Goal: Information Seeking & Learning: Find specific page/section

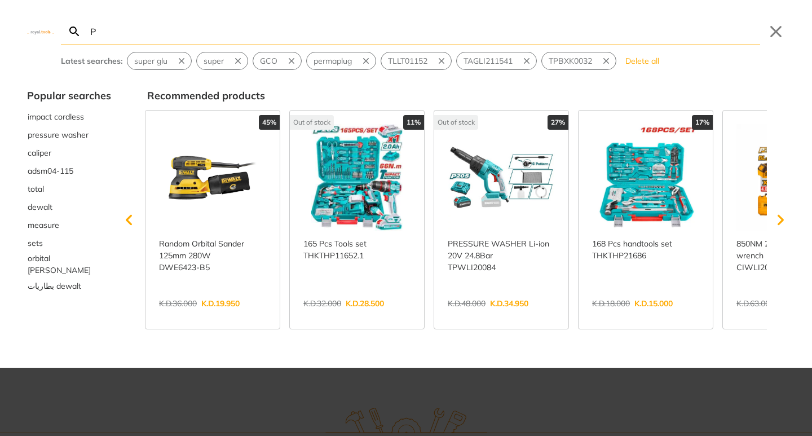
type input "P"
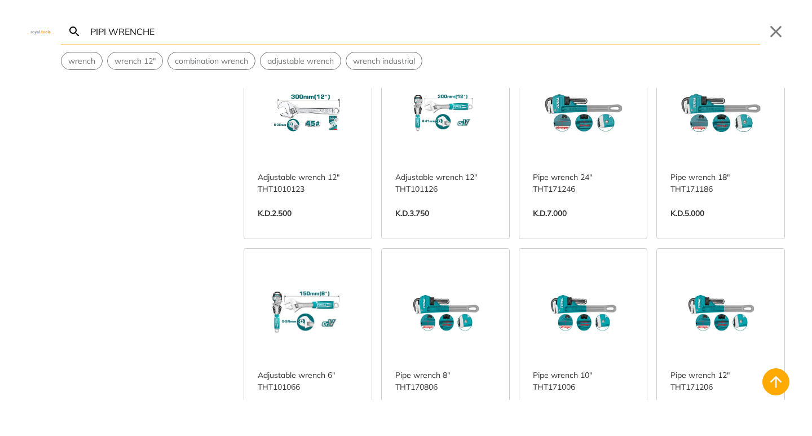
scroll to position [919, 0]
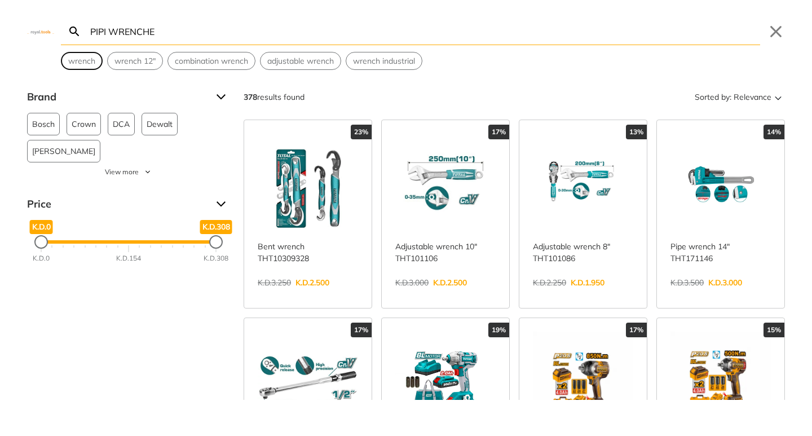
click at [80, 63] on span "wrench" at bounding box center [81, 61] width 27 height 12
click at [137, 65] on strong "wrench" at bounding box center [129, 61] width 28 height 10
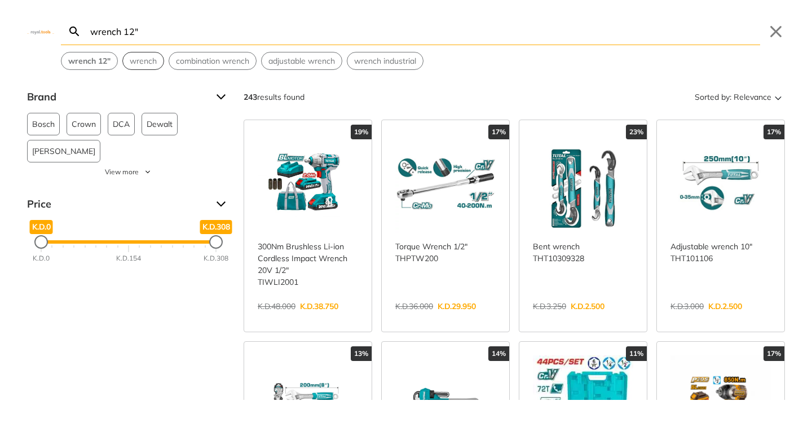
click at [156, 28] on input "wrench 12"" at bounding box center [424, 31] width 672 height 27
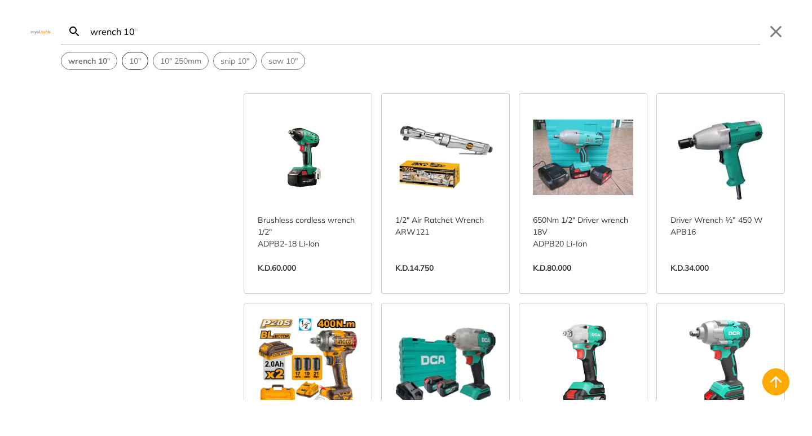
scroll to position [3826, 0]
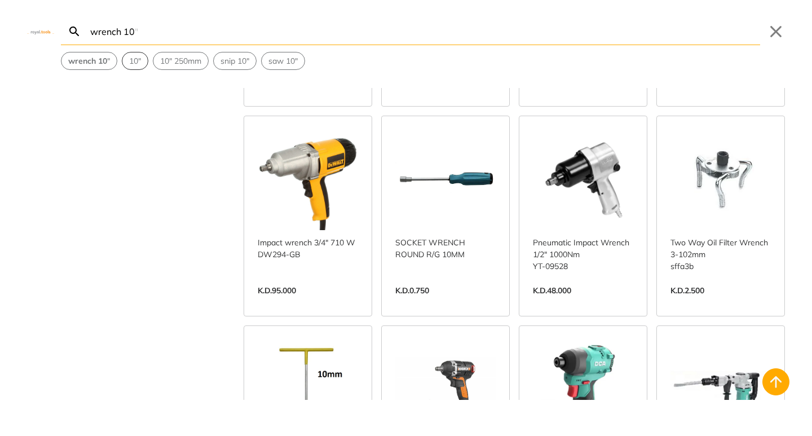
scroll to position [5459, 0]
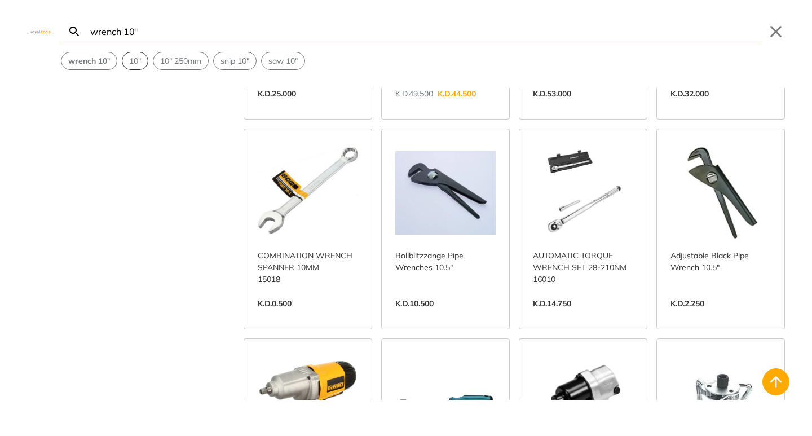
type input "wrench 10"
click at [451, 315] on link "View more →" at bounding box center [445, 315] width 100 height 0
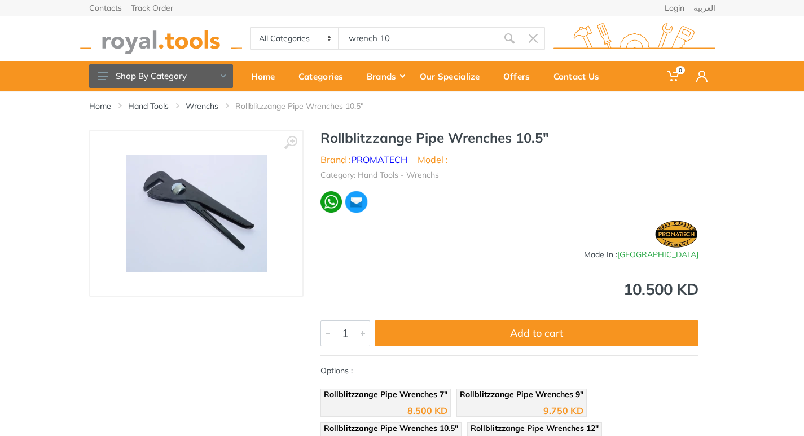
click at [170, 206] on img at bounding box center [196, 213] width 141 height 117
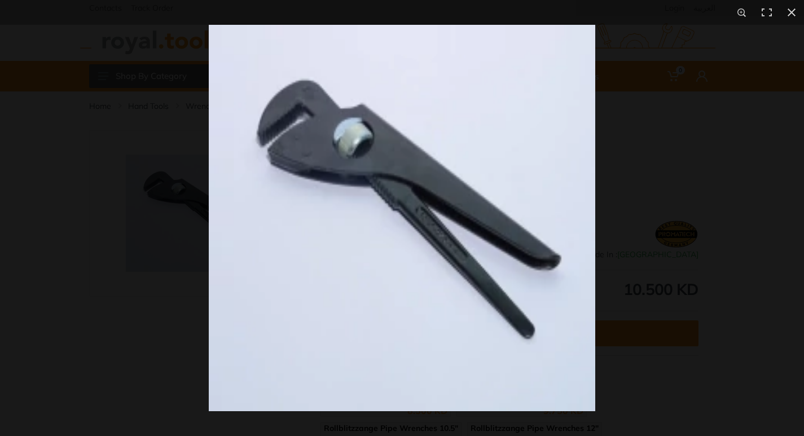
click at [438, 243] on img at bounding box center [402, 218] width 386 height 386
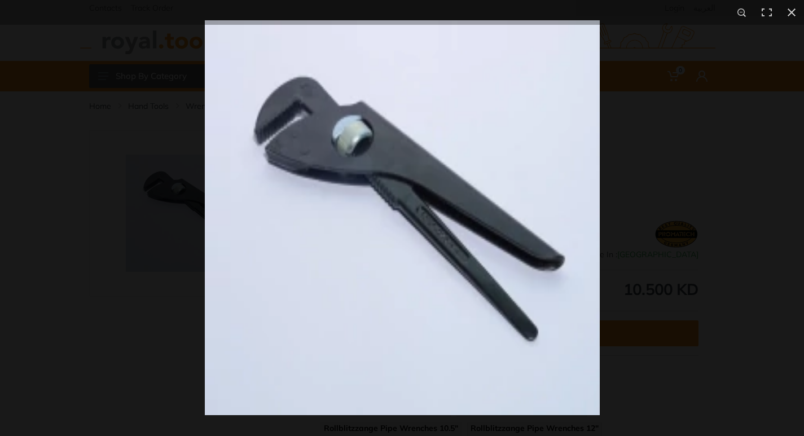
click at [438, 243] on img at bounding box center [402, 217] width 395 height 395
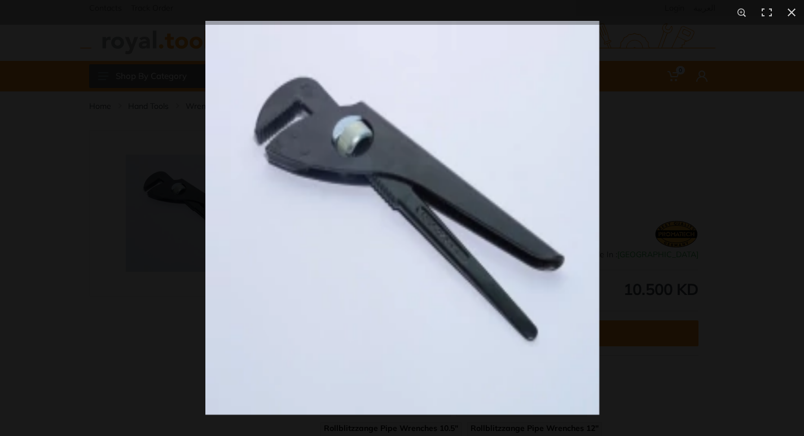
click at [439, 243] on img at bounding box center [402, 218] width 394 height 394
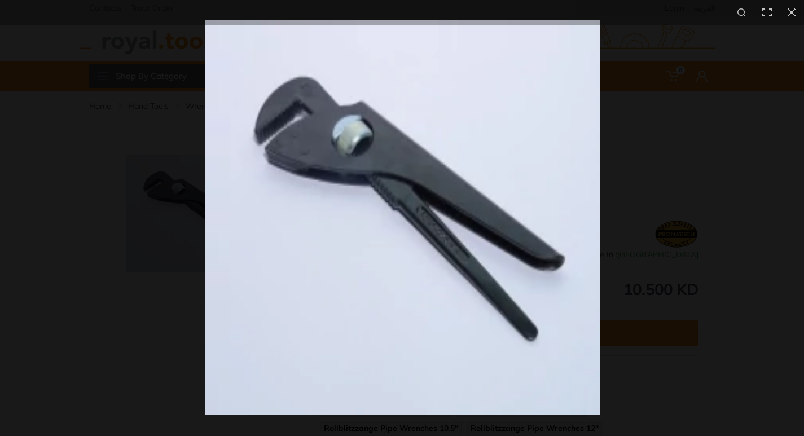
click at [439, 243] on img at bounding box center [402, 217] width 395 height 395
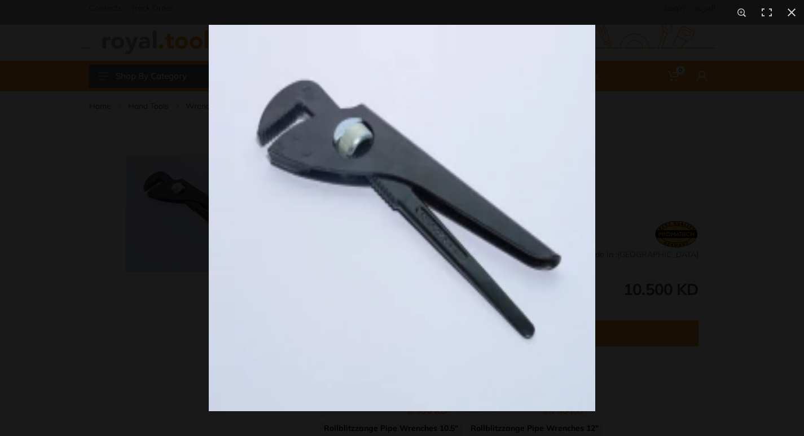
click at [439, 243] on img at bounding box center [402, 218] width 386 height 386
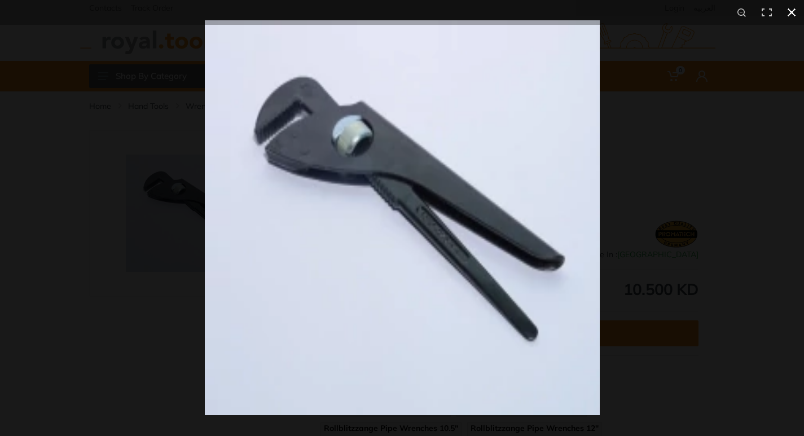
click at [792, 8] on button at bounding box center [791, 12] width 25 height 25
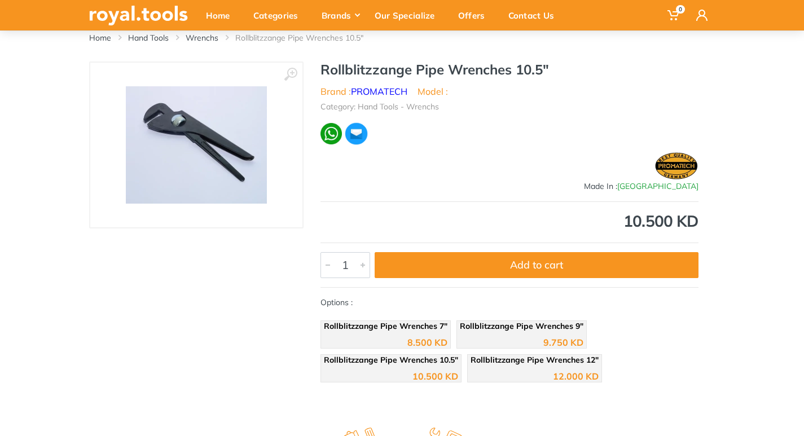
scroll to position [65, 0]
